Goal: Find specific page/section: Find specific page/section

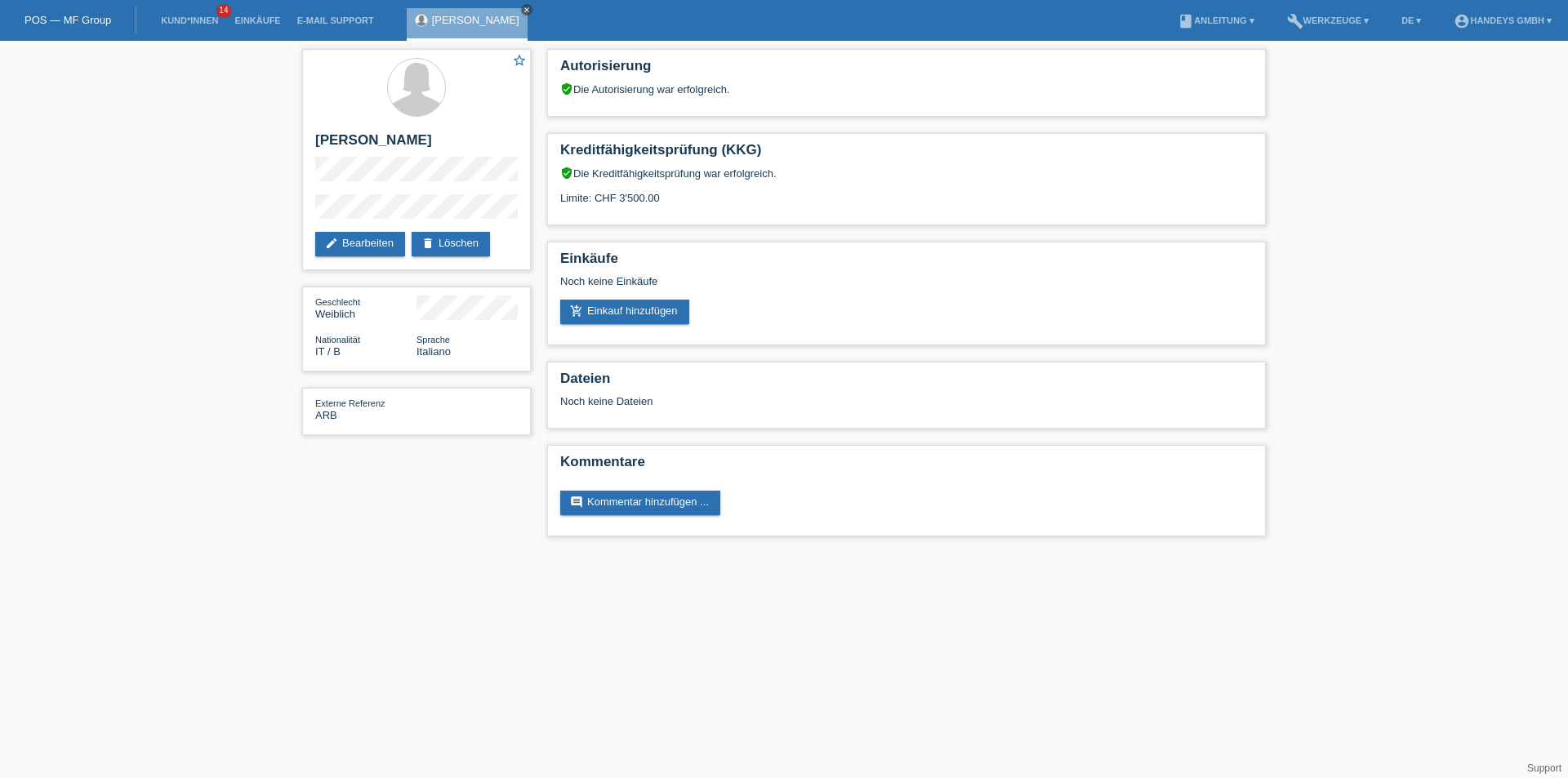
click at [531, 8] on icon "close" at bounding box center [527, 10] width 8 height 8
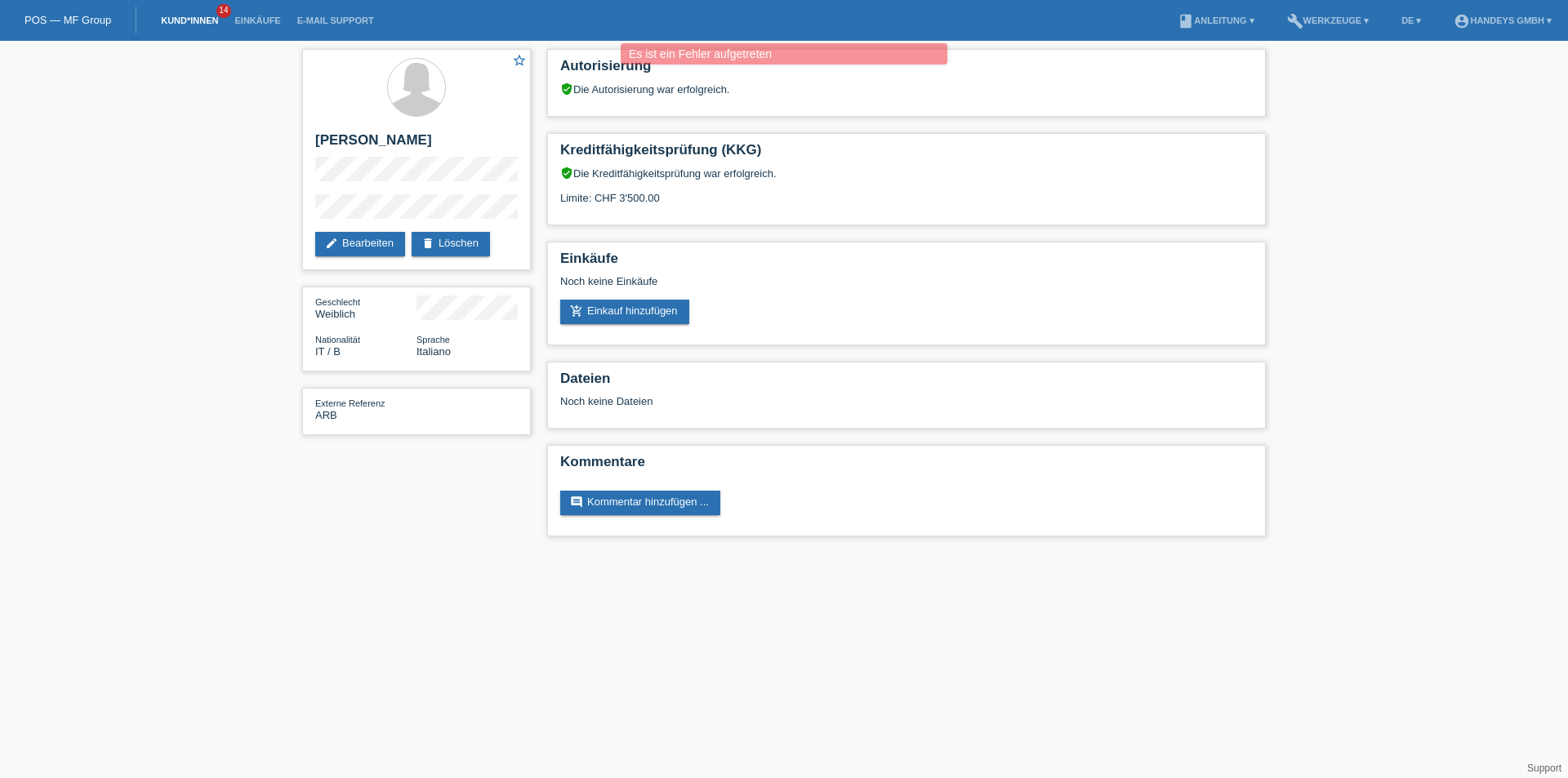
click at [190, 21] on link "Kund*innen" at bounding box center [189, 20] width 73 height 10
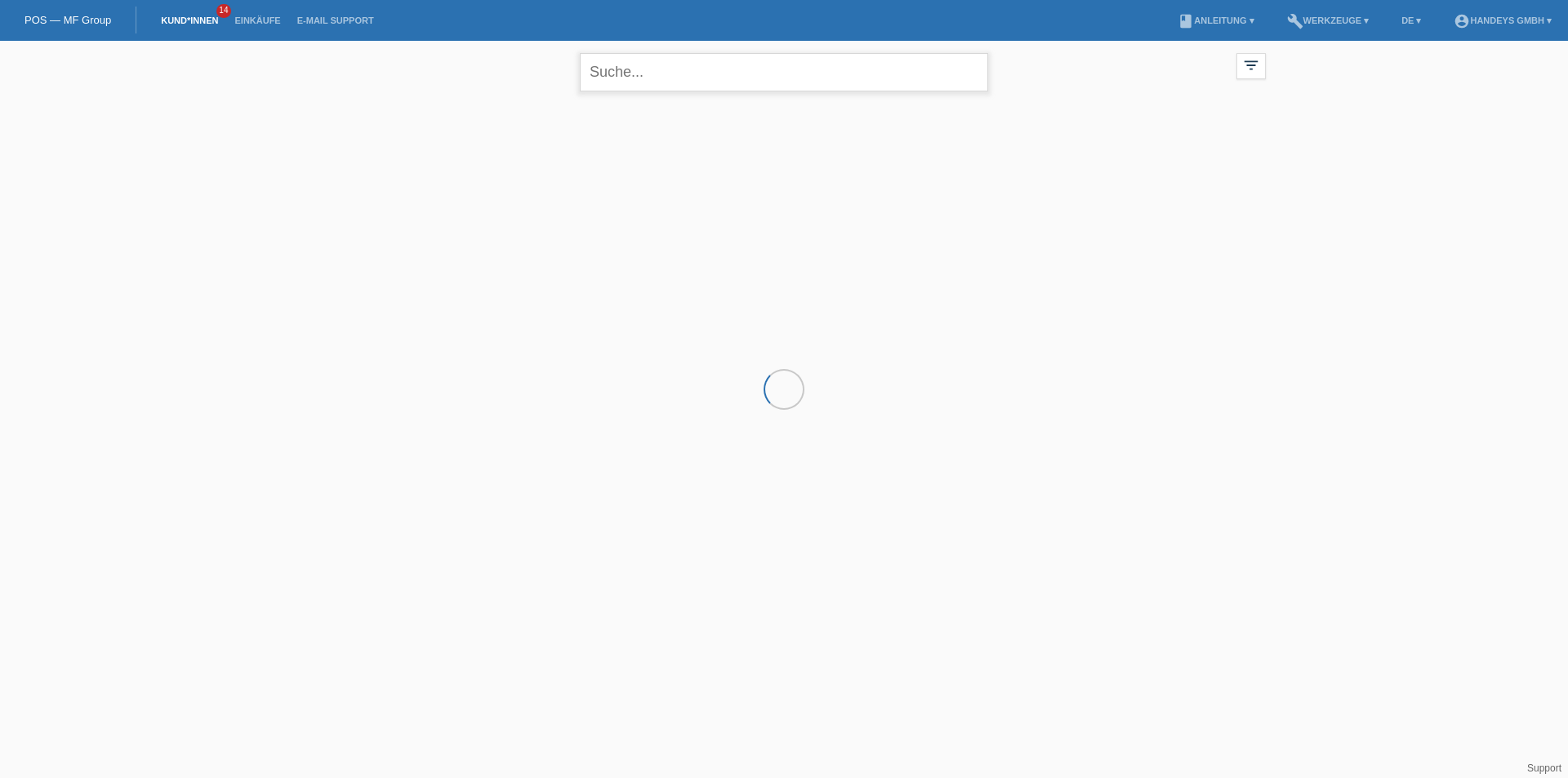
click at [635, 83] on input "text" at bounding box center [784, 72] width 408 height 39
type input "pajazitaj"
click at [671, 72] on input "pajazitaj" at bounding box center [784, 72] width 408 height 39
click at [538, 231] on span "Anzeigen" at bounding box center [545, 228] width 44 height 13
